Goal: Task Accomplishment & Management: Manage account settings

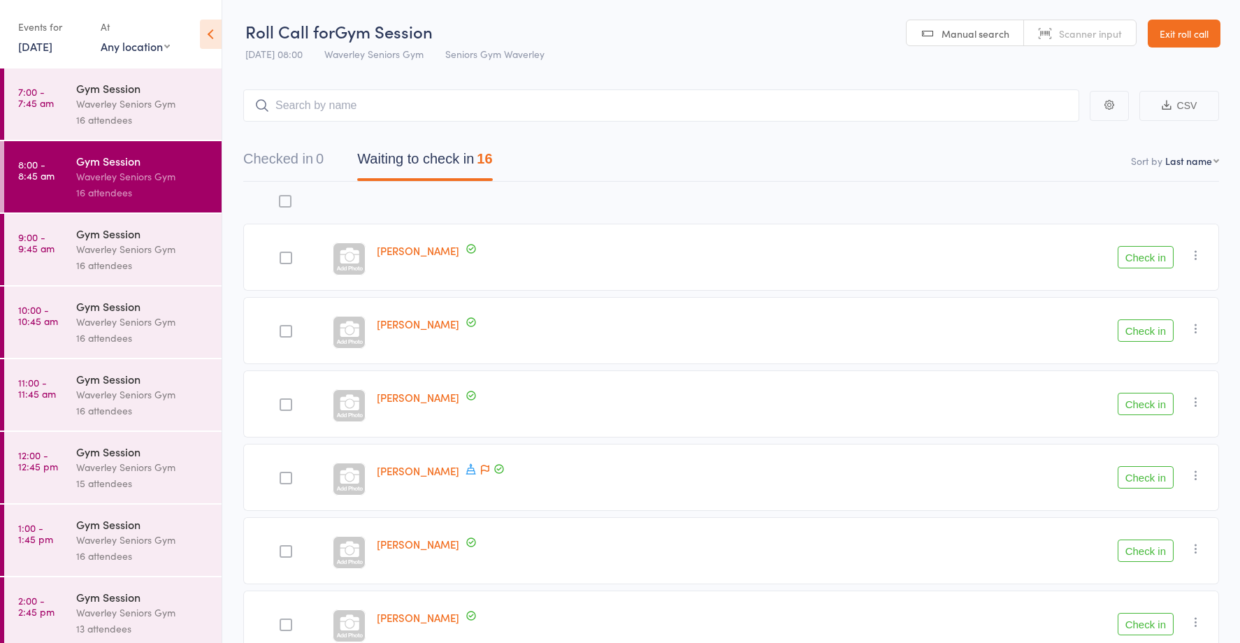
click at [85, 230] on div "Gym Session" at bounding box center [143, 233] width 134 height 15
click at [92, 243] on div "Waverley Seniors Gym" at bounding box center [143, 249] width 134 height 16
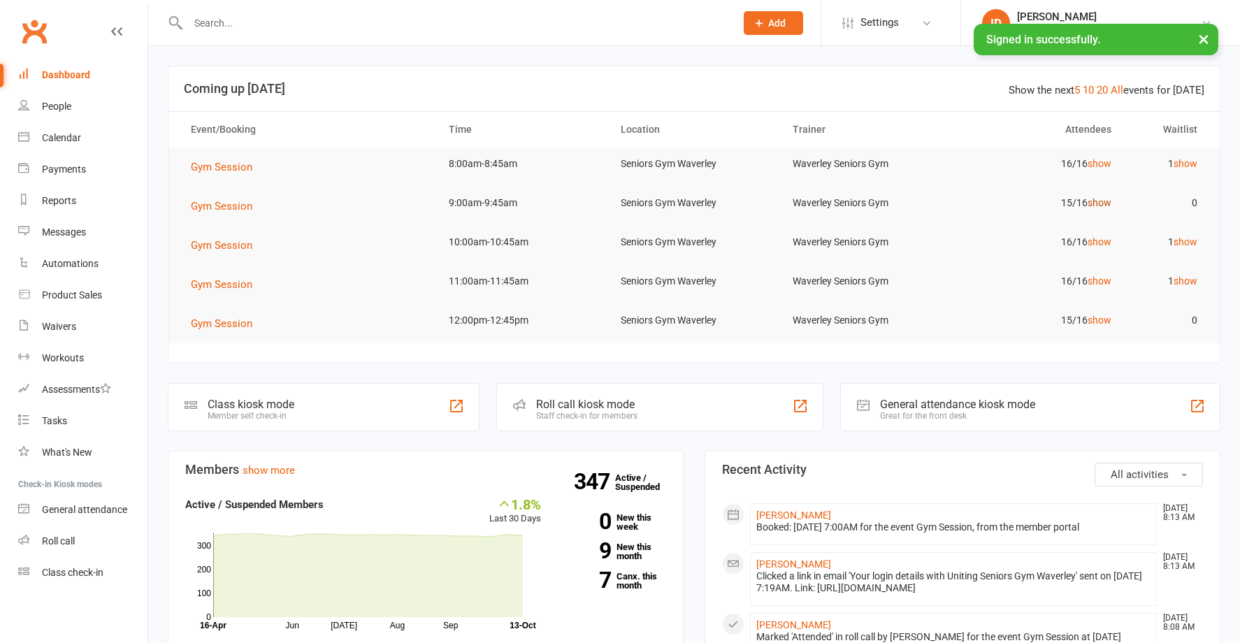
click at [1094, 208] on link "show" at bounding box center [1100, 202] width 24 height 11
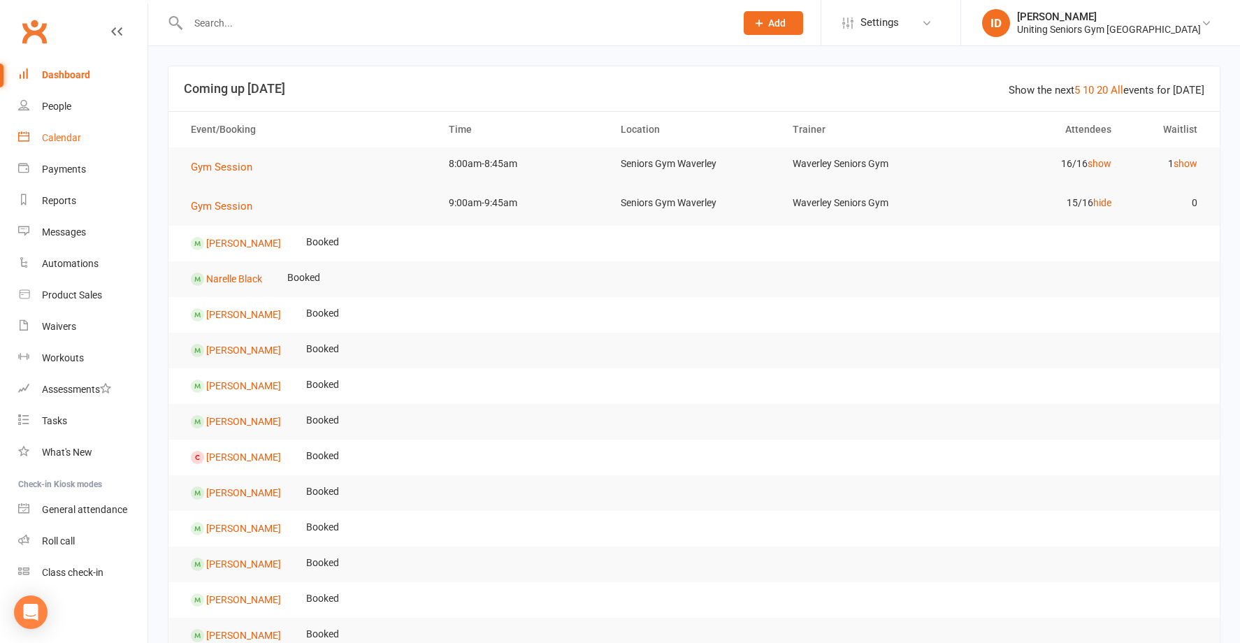
click at [52, 141] on div "Calendar" at bounding box center [61, 137] width 39 height 11
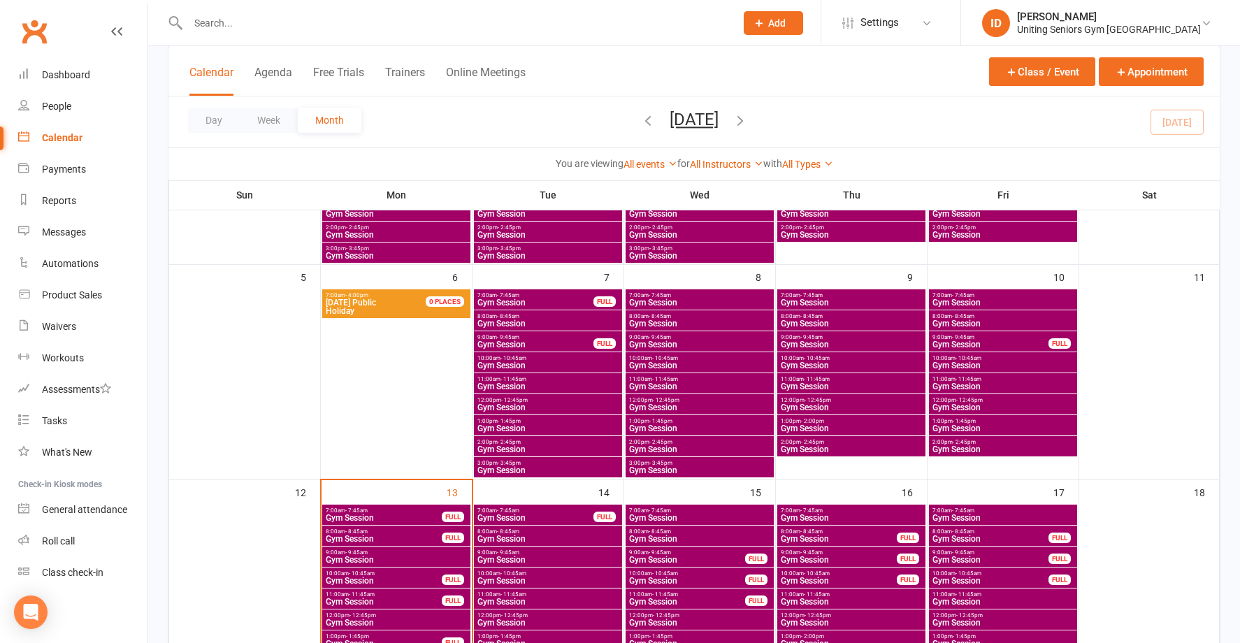
scroll to position [350, 0]
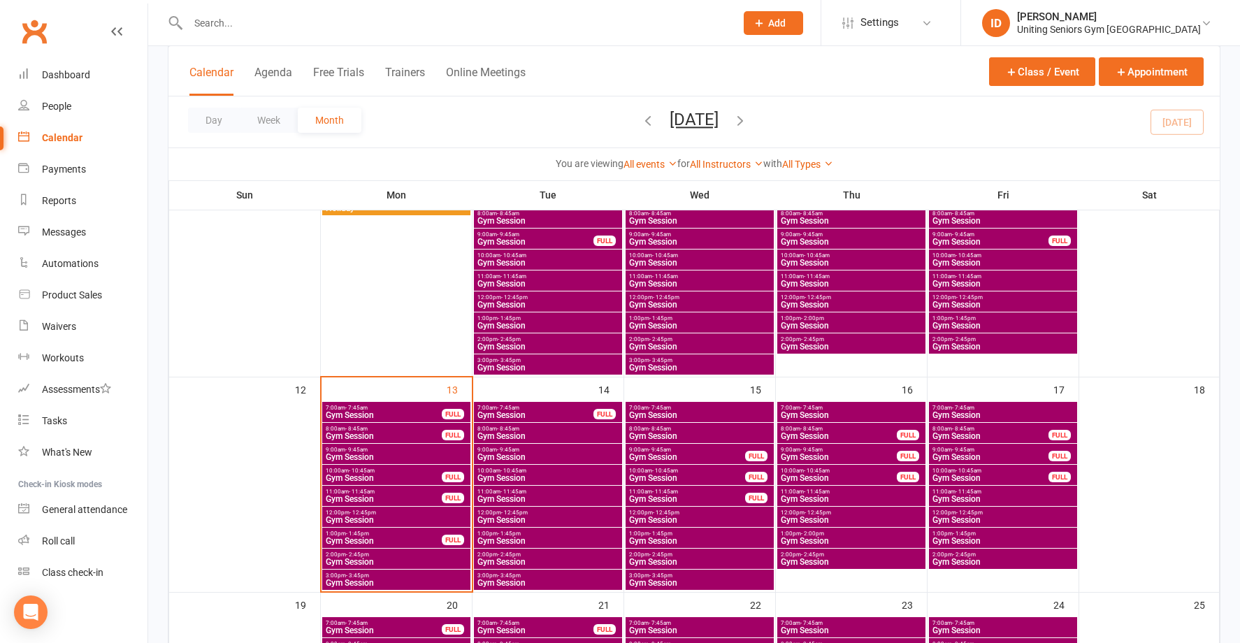
click at [373, 453] on span "Gym Session" at bounding box center [396, 457] width 143 height 8
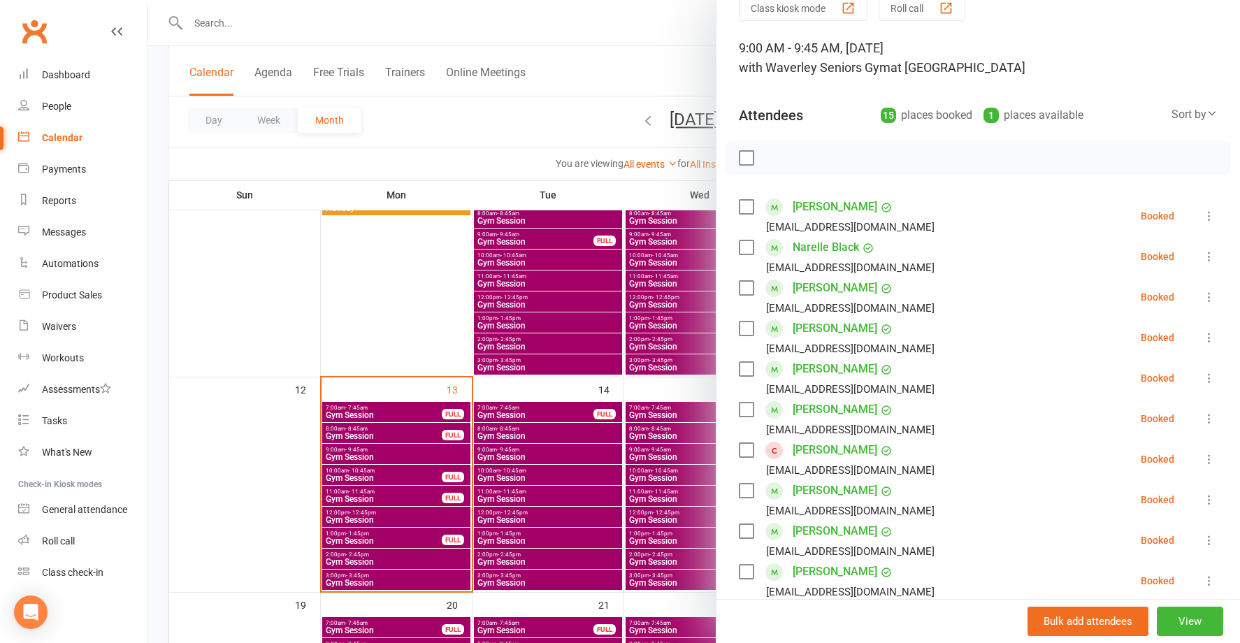
scroll to position [140, 0]
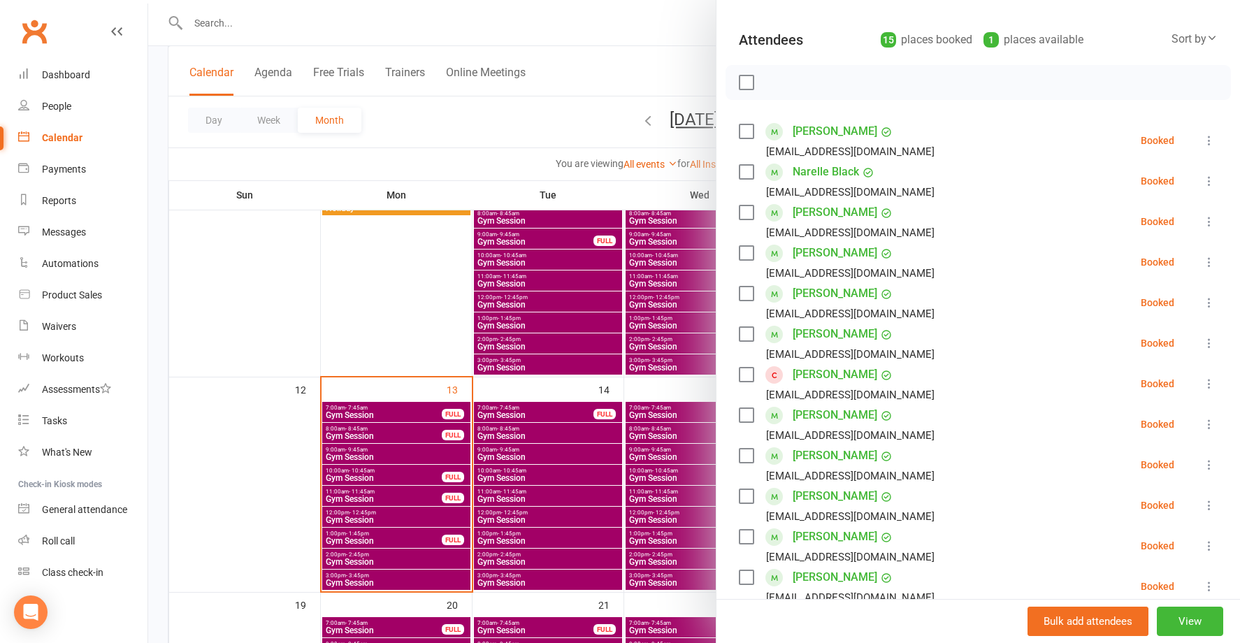
click at [1203, 384] on icon at bounding box center [1210, 384] width 14 height 14
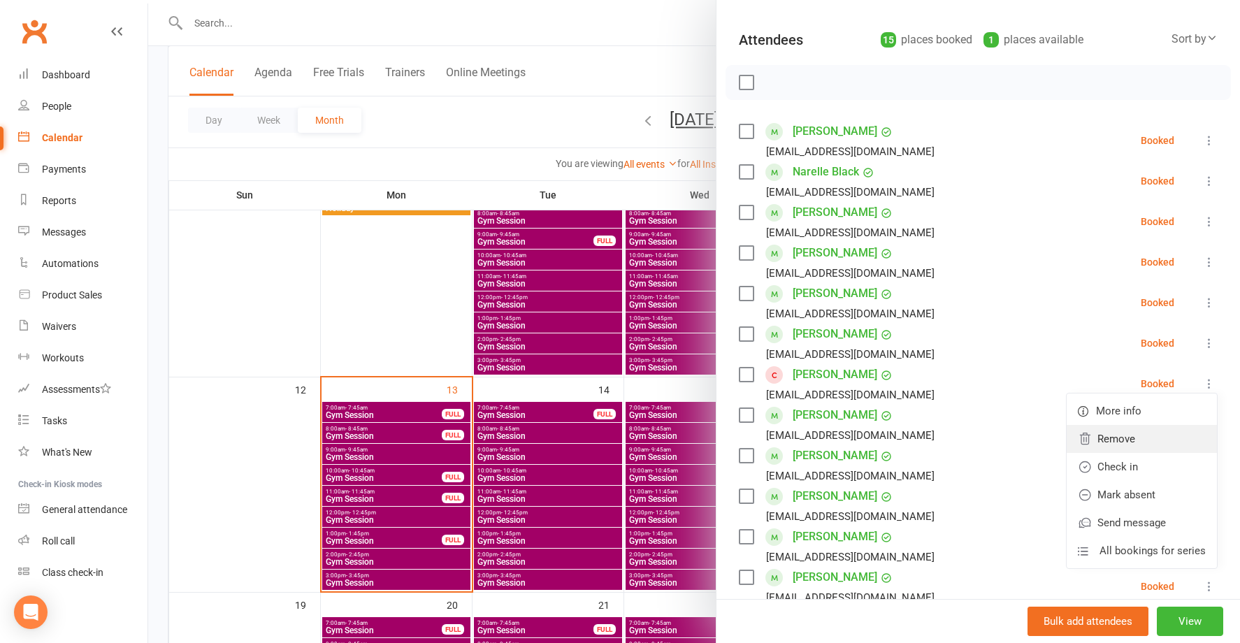
click at [1098, 436] on link "Remove" at bounding box center [1142, 439] width 150 height 28
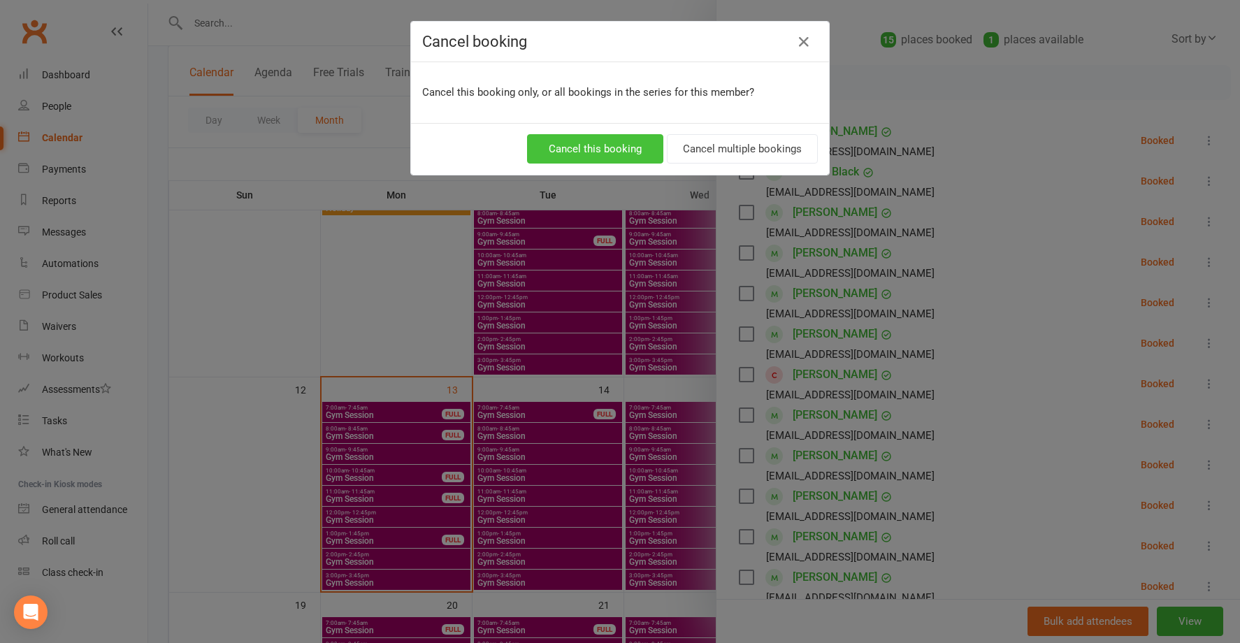
click at [566, 150] on button "Cancel this booking" at bounding box center [595, 148] width 136 height 29
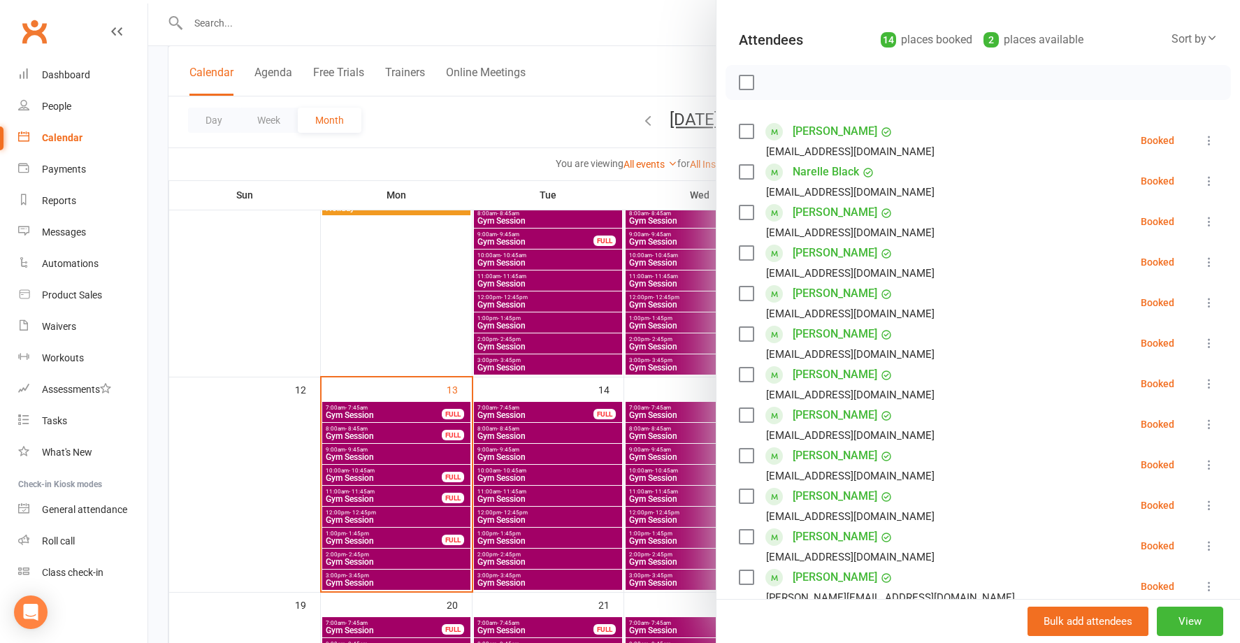
drag, startPoint x: 380, startPoint y: 334, endPoint x: 471, endPoint y: 419, distance: 124.1
click at [380, 333] on div at bounding box center [694, 321] width 1092 height 643
